Goal: Transaction & Acquisition: Purchase product/service

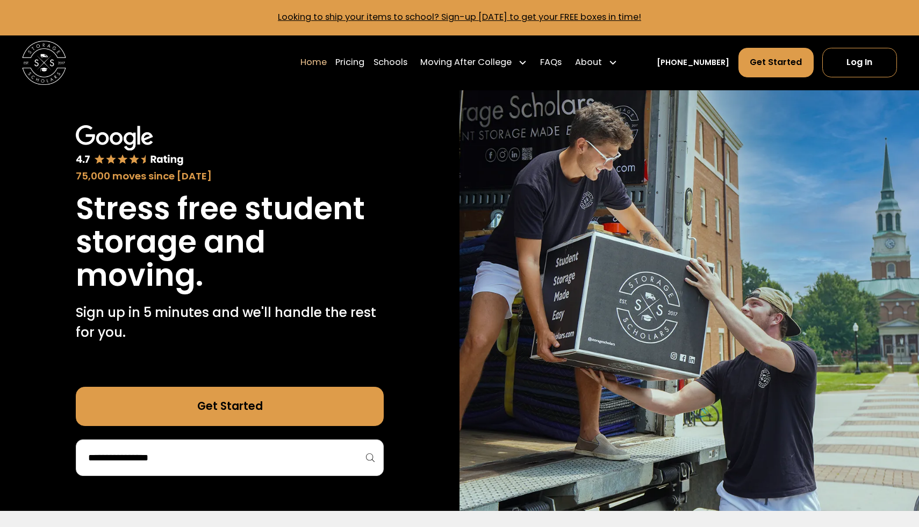
click at [191, 459] on input "search" at bounding box center [229, 458] width 285 height 18
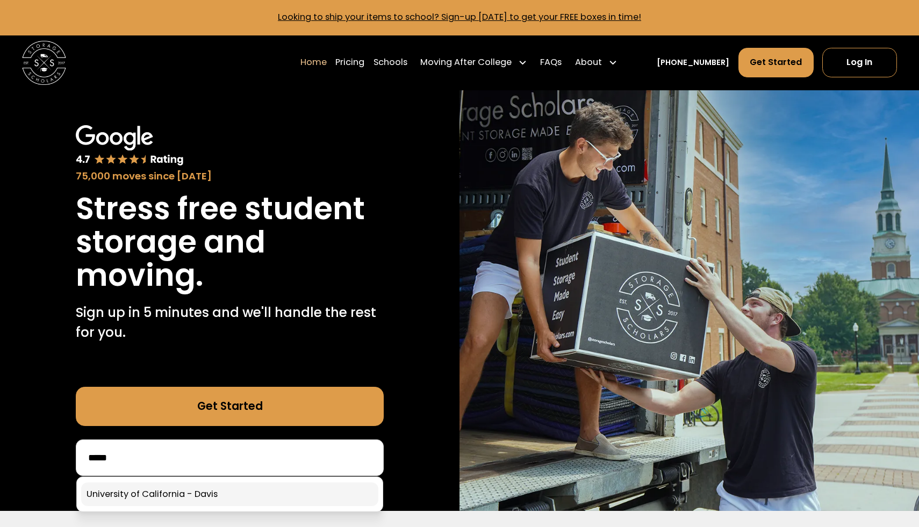
type input "*****"
click at [179, 493] on link at bounding box center [229, 494] width 297 height 24
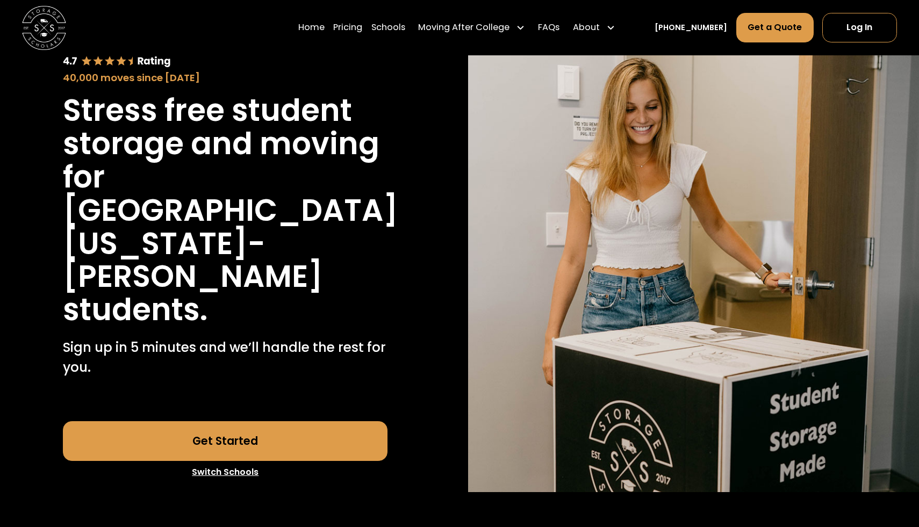
scroll to position [90, 0]
click at [236, 421] on link "Get Started" at bounding box center [225, 441] width 325 height 40
click at [235, 421] on link "Get Started" at bounding box center [225, 441] width 325 height 40
